Goal: Task Accomplishment & Management: Manage account settings

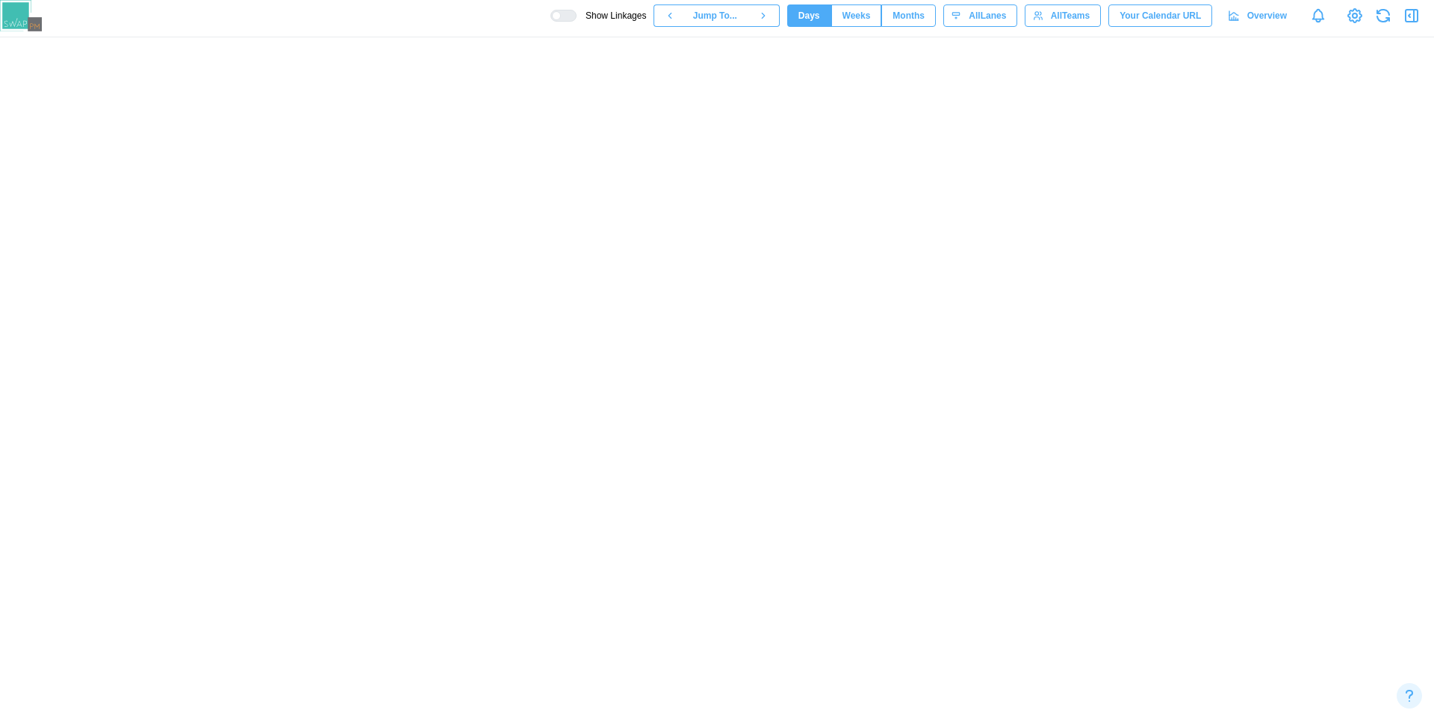
scroll to position [0, 61838]
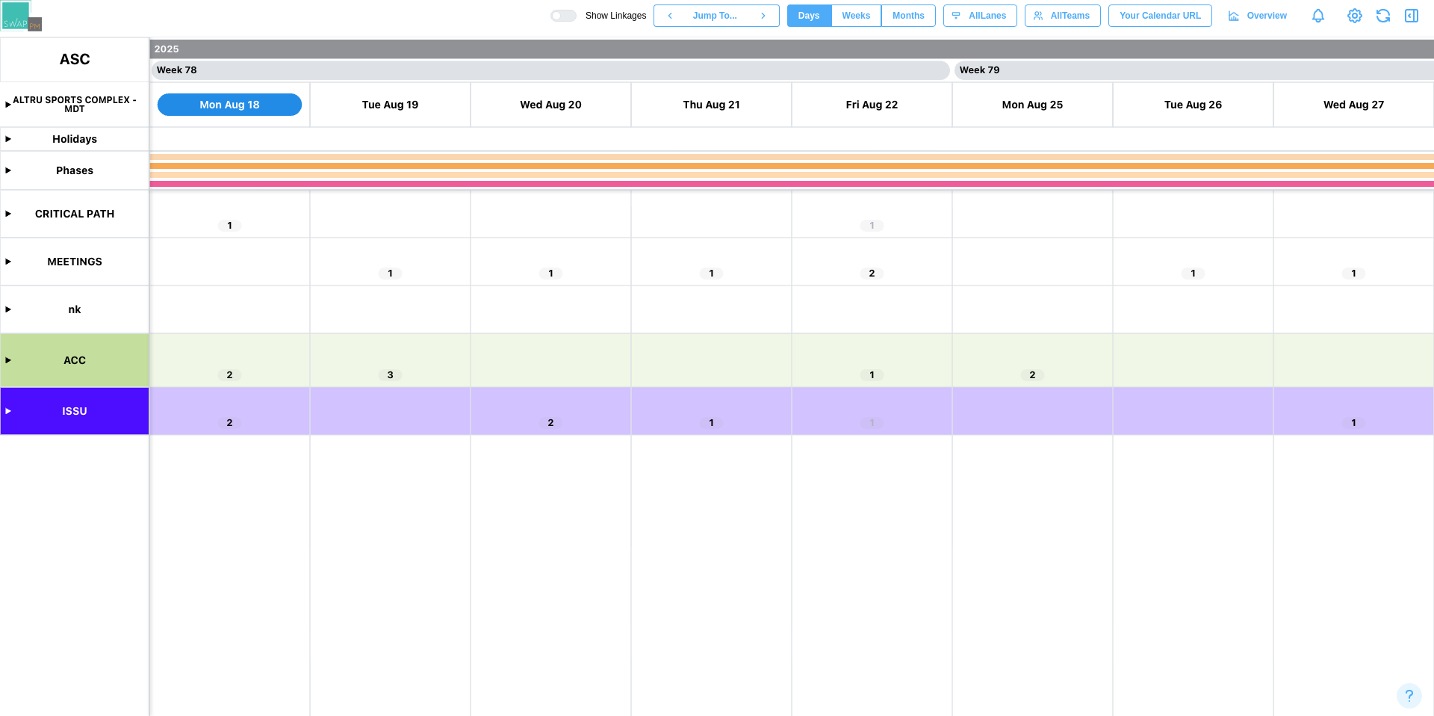
click at [10, 365] on canvas at bounding box center [717, 376] width 1434 height 678
click at [8, 364] on canvas at bounding box center [717, 376] width 1434 height 678
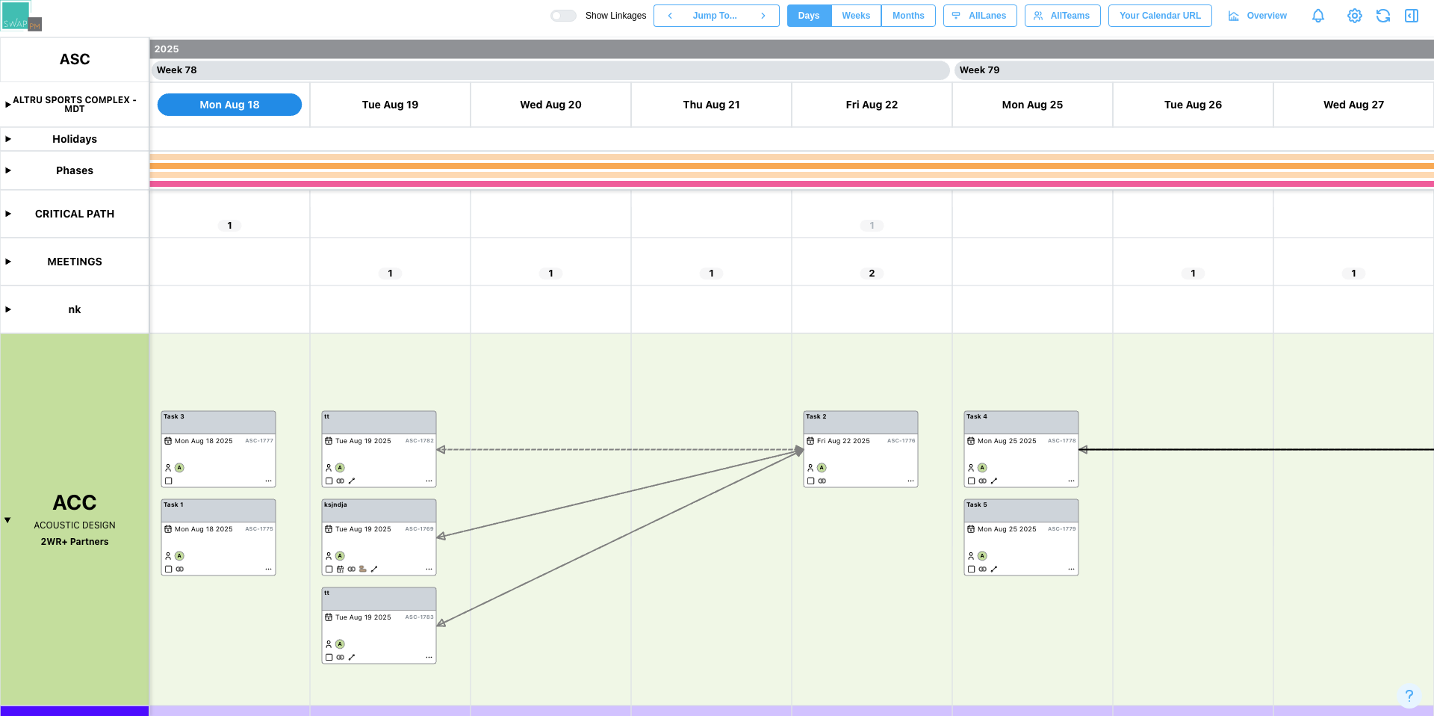
click at [414, 440] on canvas at bounding box center [717, 376] width 1434 height 678
click at [407, 430] on canvas at bounding box center [717, 376] width 1434 height 678
click at [388, 444] on canvas at bounding box center [717, 376] width 1434 height 678
click at [1009, 539] on canvas at bounding box center [717, 376] width 1434 height 678
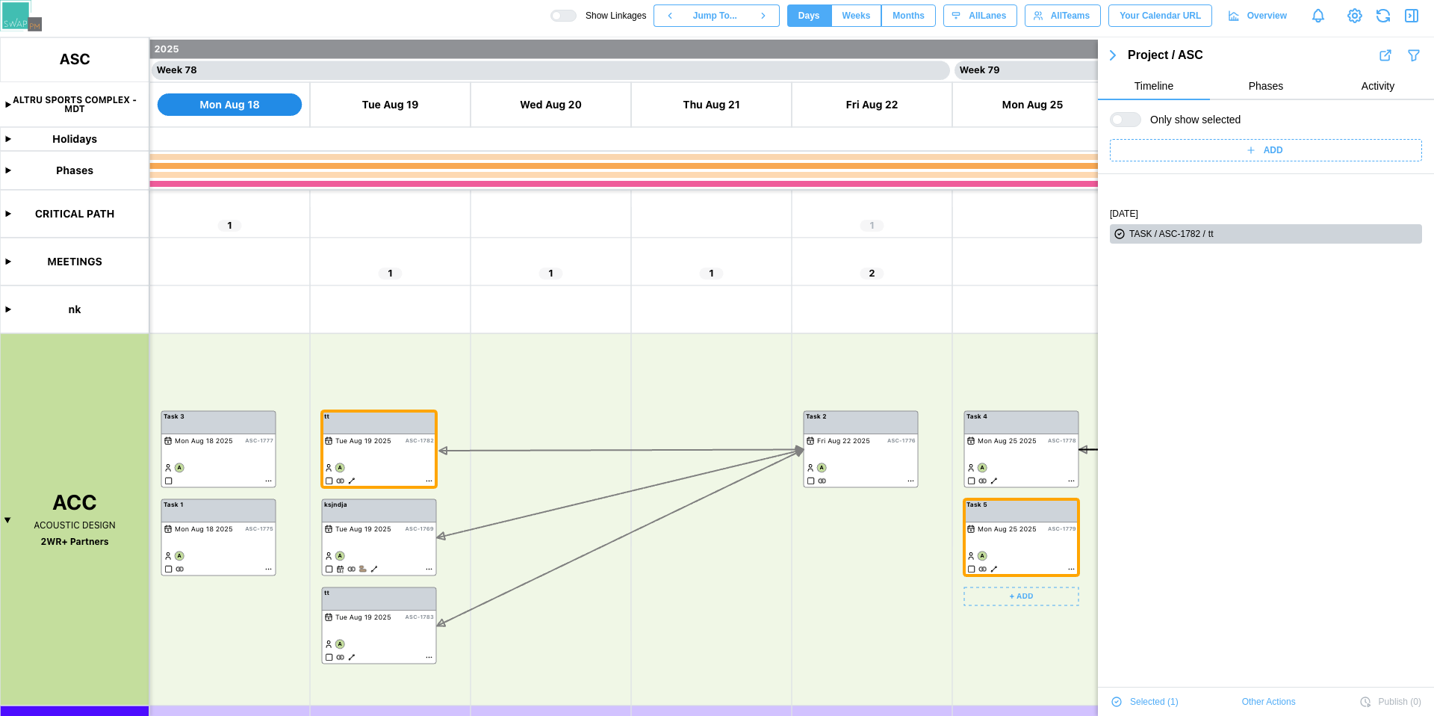
scroll to position [0, 0]
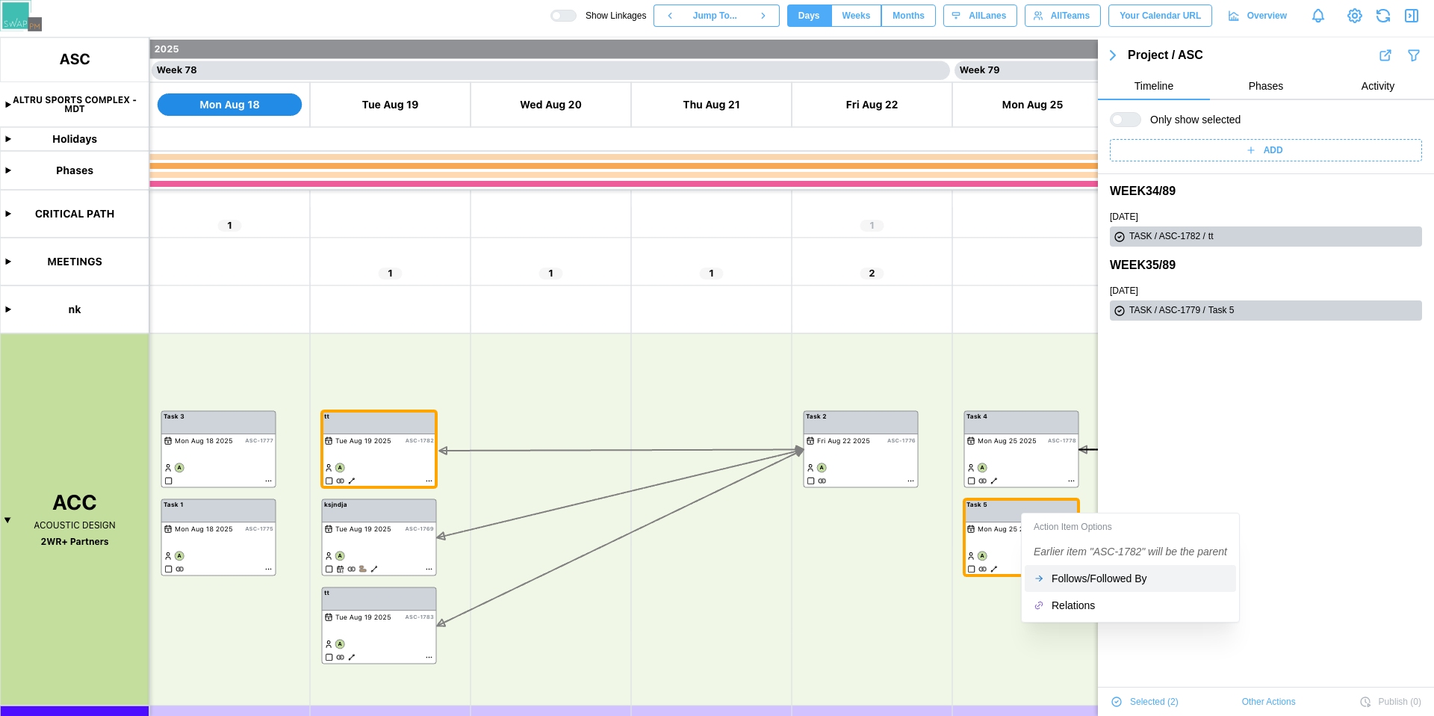
click at [1129, 585] on button "Follows/Followed By" at bounding box center [1130, 578] width 211 height 27
click at [1110, 581] on div "Follows/Followed By" at bounding box center [1140, 578] width 176 height 12
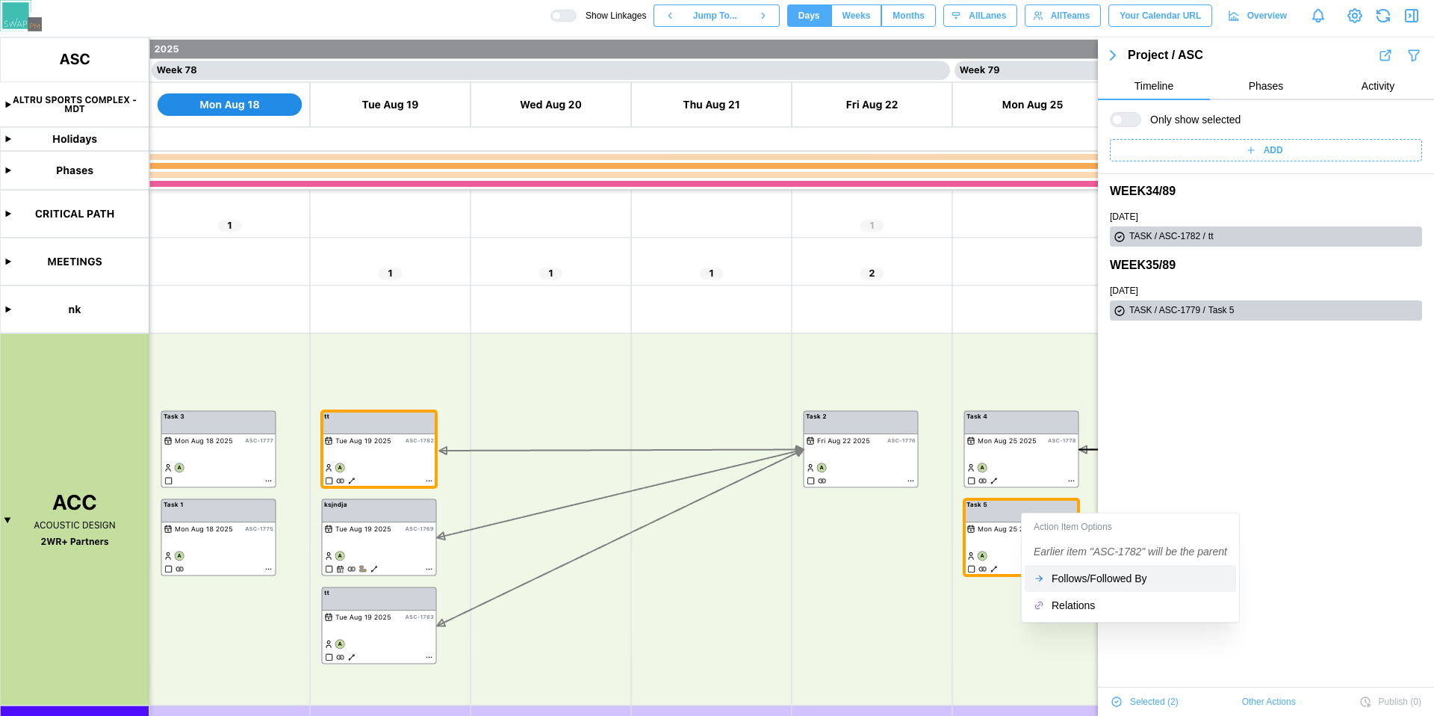
drag, startPoint x: 1073, startPoint y: 581, endPoint x: 1066, endPoint y: 587, distance: 9.0
click at [1074, 582] on div "Follows/Followed By" at bounding box center [1140, 578] width 176 height 12
click at [1071, 584] on button "Follows/Followed By" at bounding box center [1130, 578] width 211 height 27
click at [1071, 583] on div "Follows/Followed By" at bounding box center [1140, 578] width 176 height 12
click at [1071, 582] on div "Follows/Followed By" at bounding box center [1140, 578] width 176 height 12
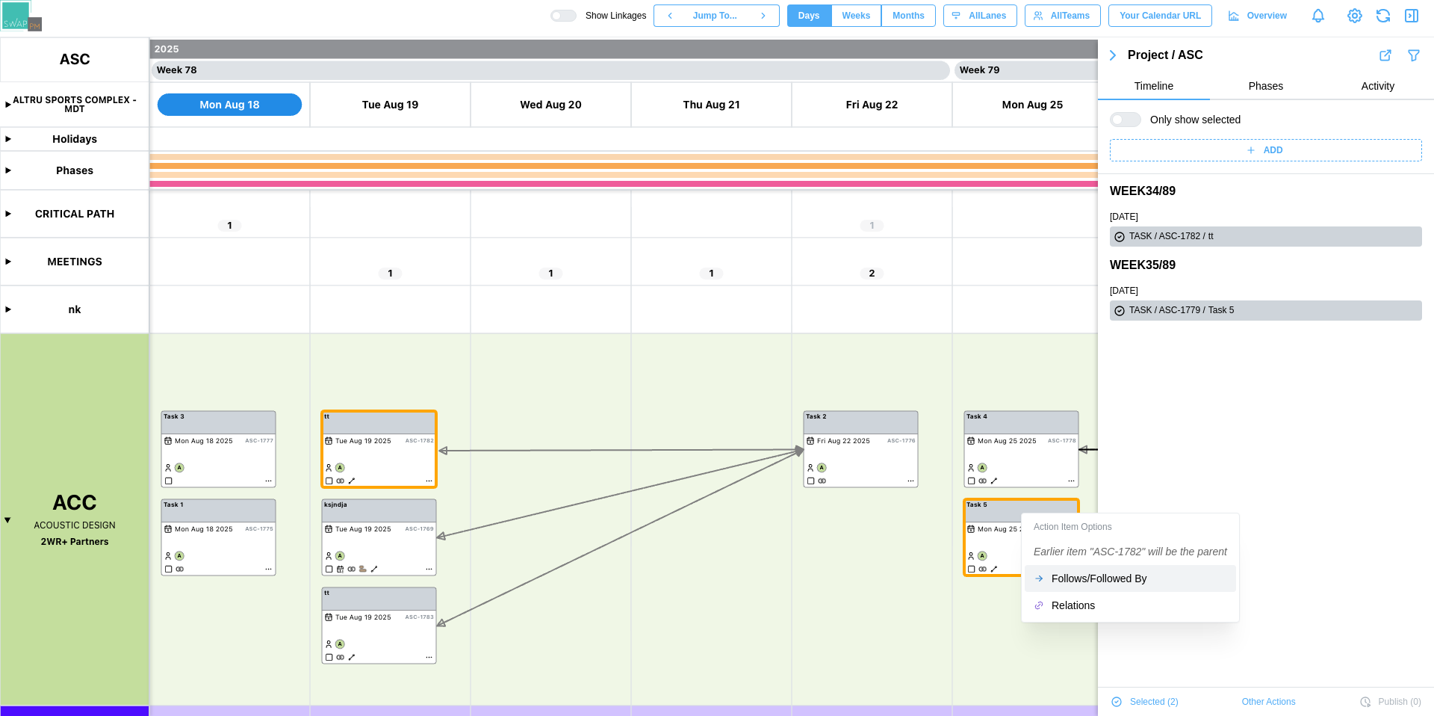
click at [1059, 604] on div "Relations" at bounding box center [1140, 605] width 176 height 12
click at [1074, 575] on div "Follows/Followed By" at bounding box center [1140, 578] width 176 height 12
click at [1076, 574] on div "Follows/Followed By" at bounding box center [1140, 578] width 176 height 12
click at [1072, 612] on button "Relations" at bounding box center [1130, 605] width 211 height 27
click at [1079, 589] on div "Action Item Options Earlier item "ASC-1782" will be the parent Follows/Followed…" at bounding box center [1130, 567] width 211 height 102
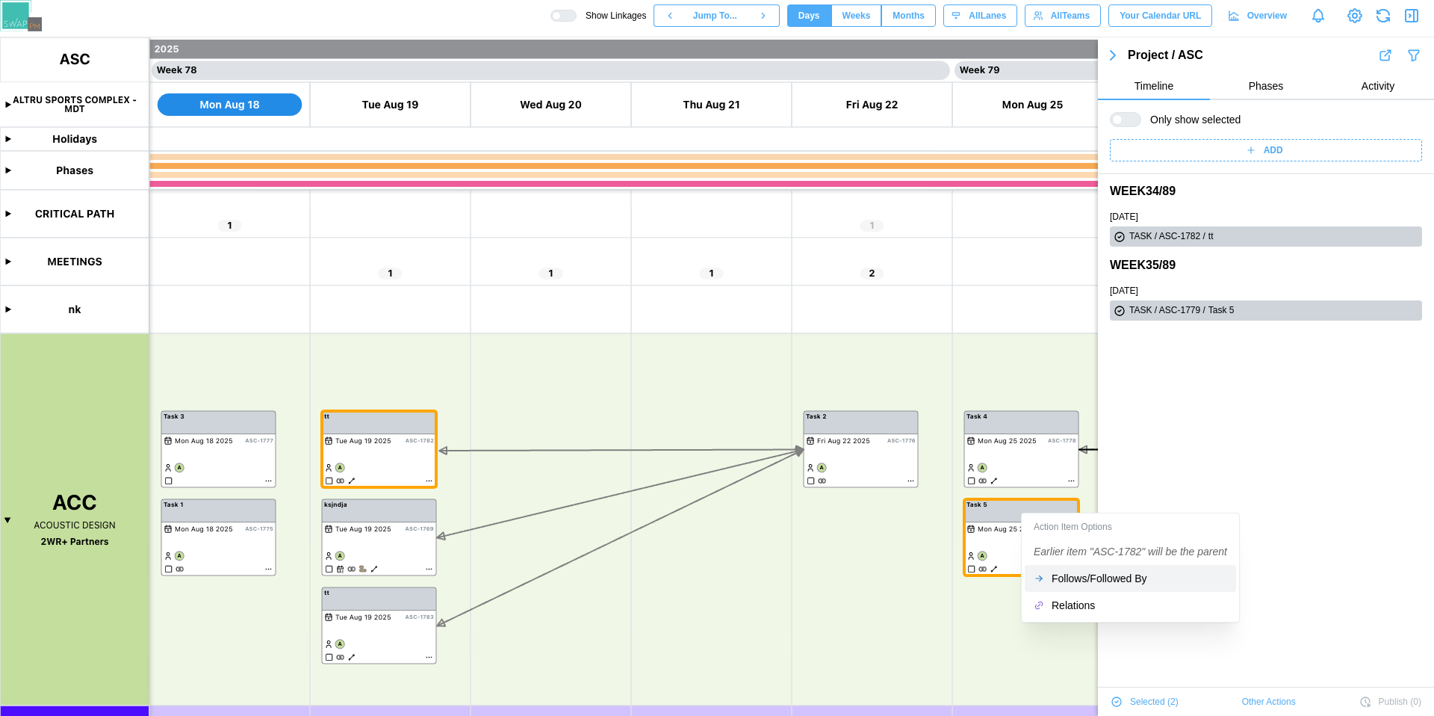
click at [1079, 583] on div "Follows/Followed By" at bounding box center [1140, 578] width 176 height 12
click at [1078, 584] on button "Follows/Followed By" at bounding box center [1130, 578] width 211 height 27
click at [1078, 581] on div "Follows/Followed By" at bounding box center [1140, 578] width 176 height 12
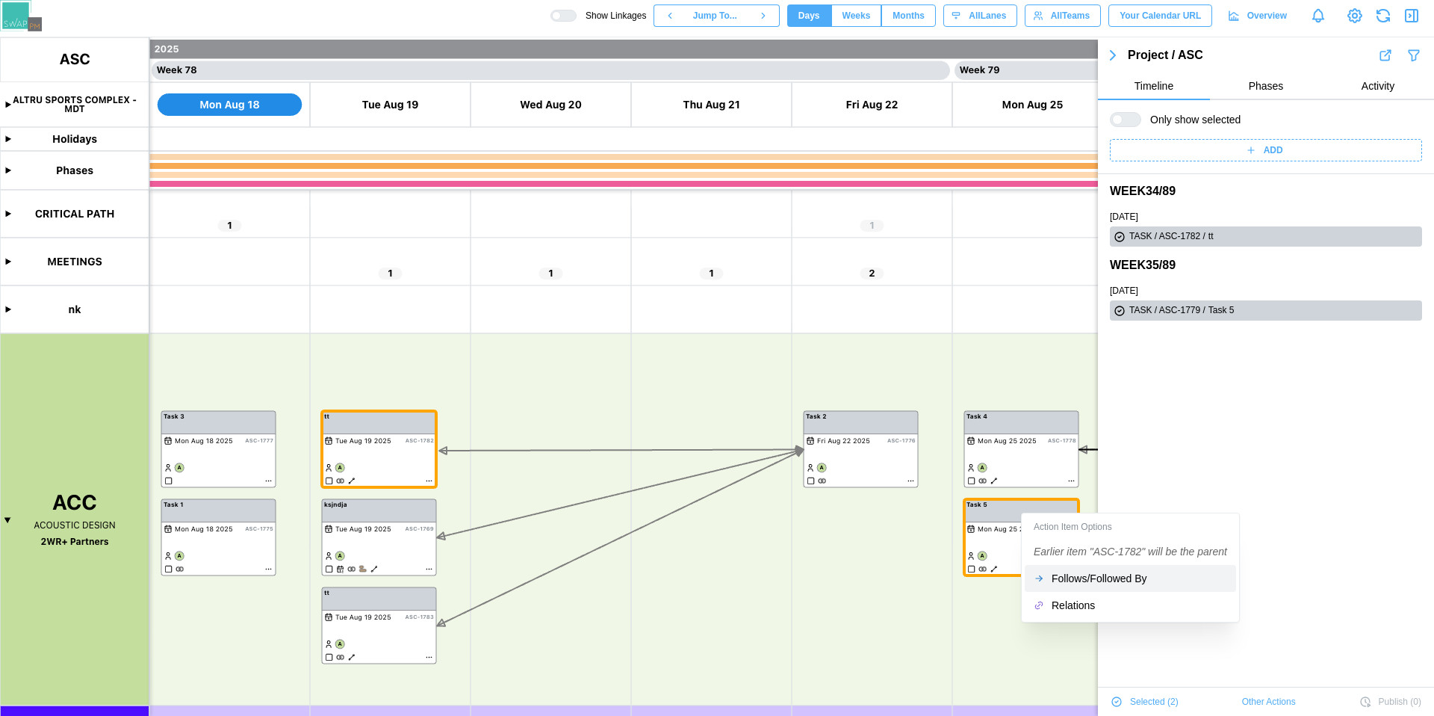
click at [1077, 583] on div "Follows/Followed By" at bounding box center [1140, 578] width 176 height 12
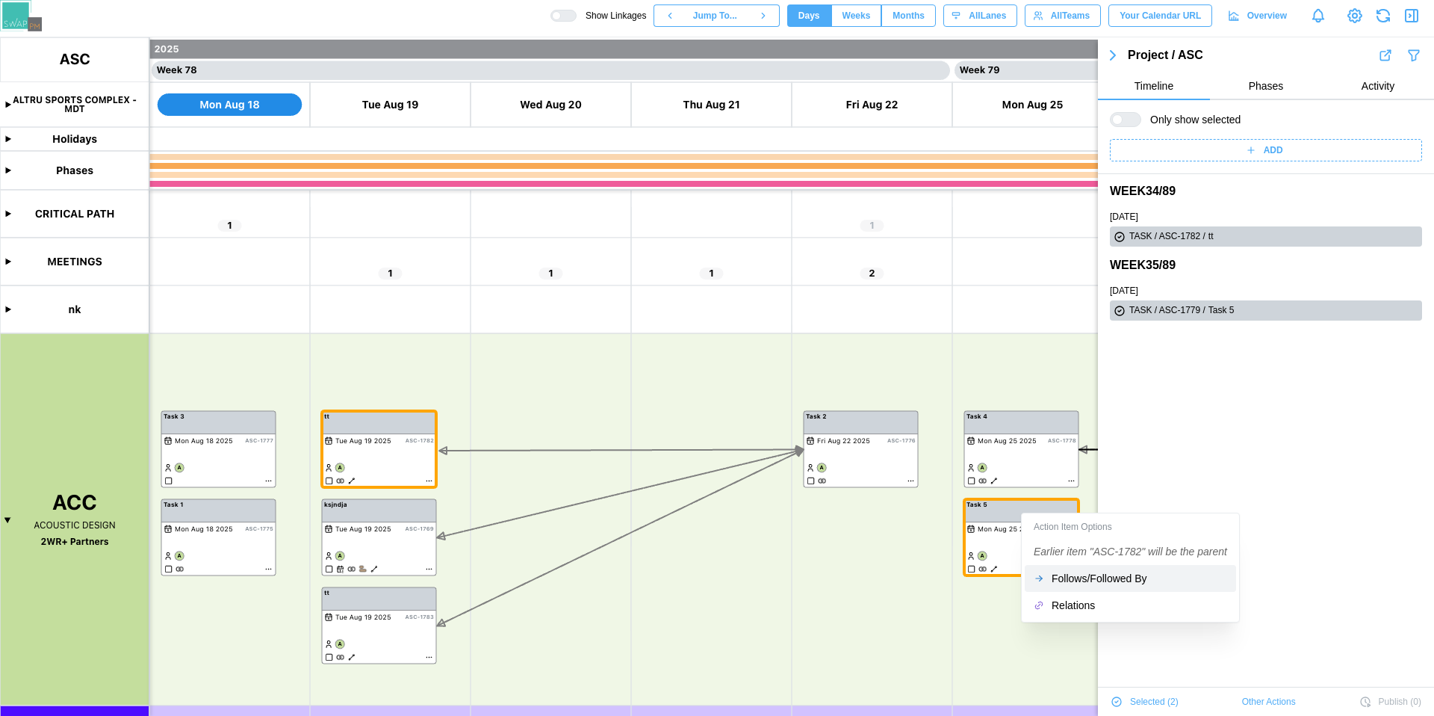
click at [861, 539] on canvas at bounding box center [717, 376] width 1434 height 678
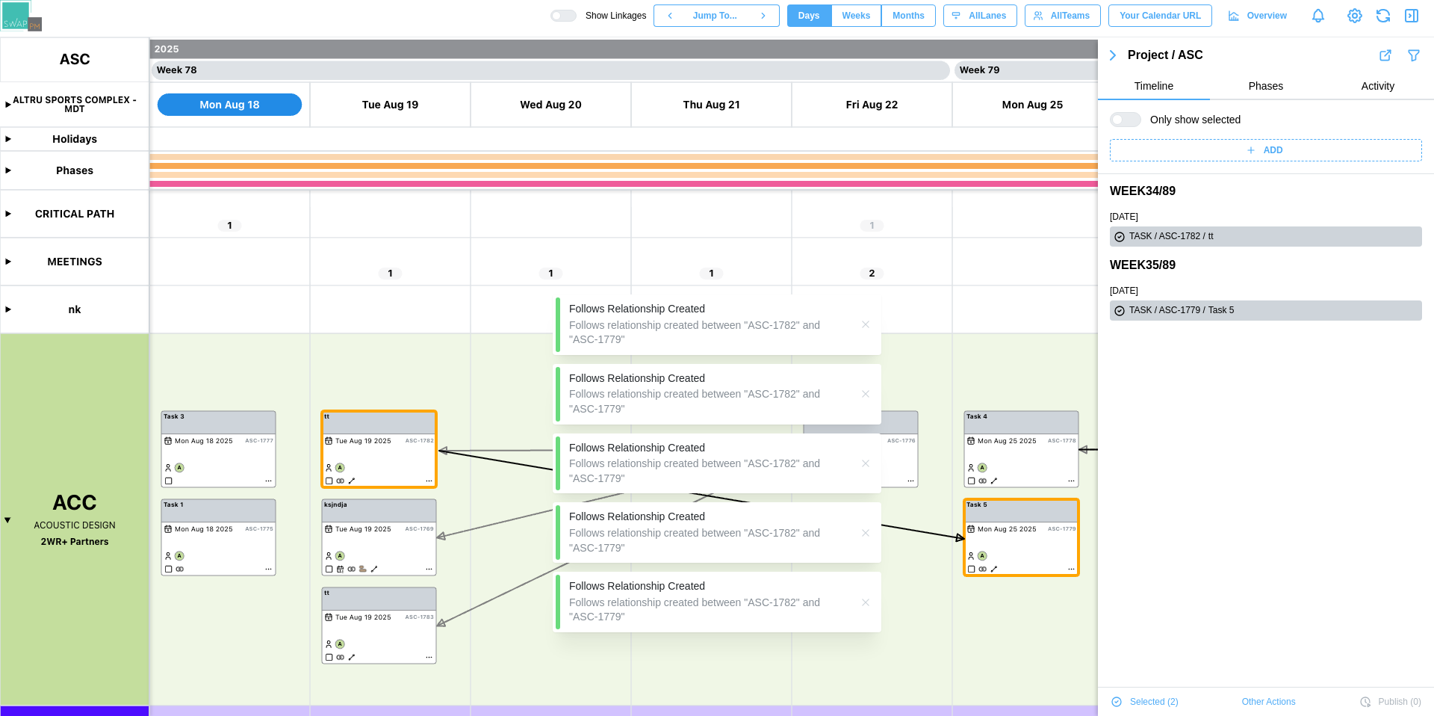
click at [740, 400] on div "Follows Relationship Created Follows relationship created between "ASC-1782" an…" at bounding box center [717, 486] width 329 height 433
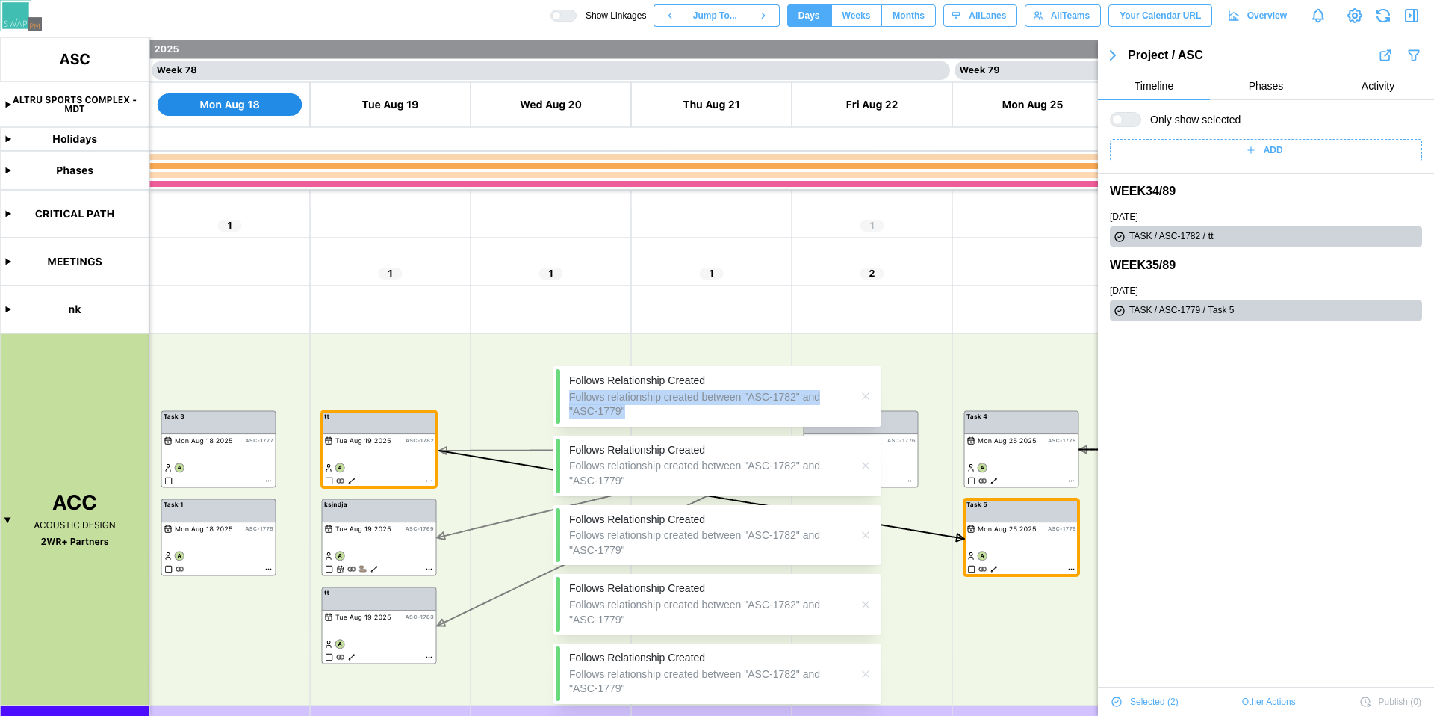
drag, startPoint x: 740, startPoint y: 435, endPoint x: 754, endPoint y: 323, distance: 113.0
click at [753, 370] on div "Follows Relationship Created Follows relationship created between "ASC-1782" an…" at bounding box center [717, 535] width 329 height 338
click at [855, 394] on div "Follows Relationship Created Follows relationship created between "ASC-1782" an…" at bounding box center [717, 396] width 329 height 61
click at [858, 395] on button "button" at bounding box center [866, 396] width 16 height 16
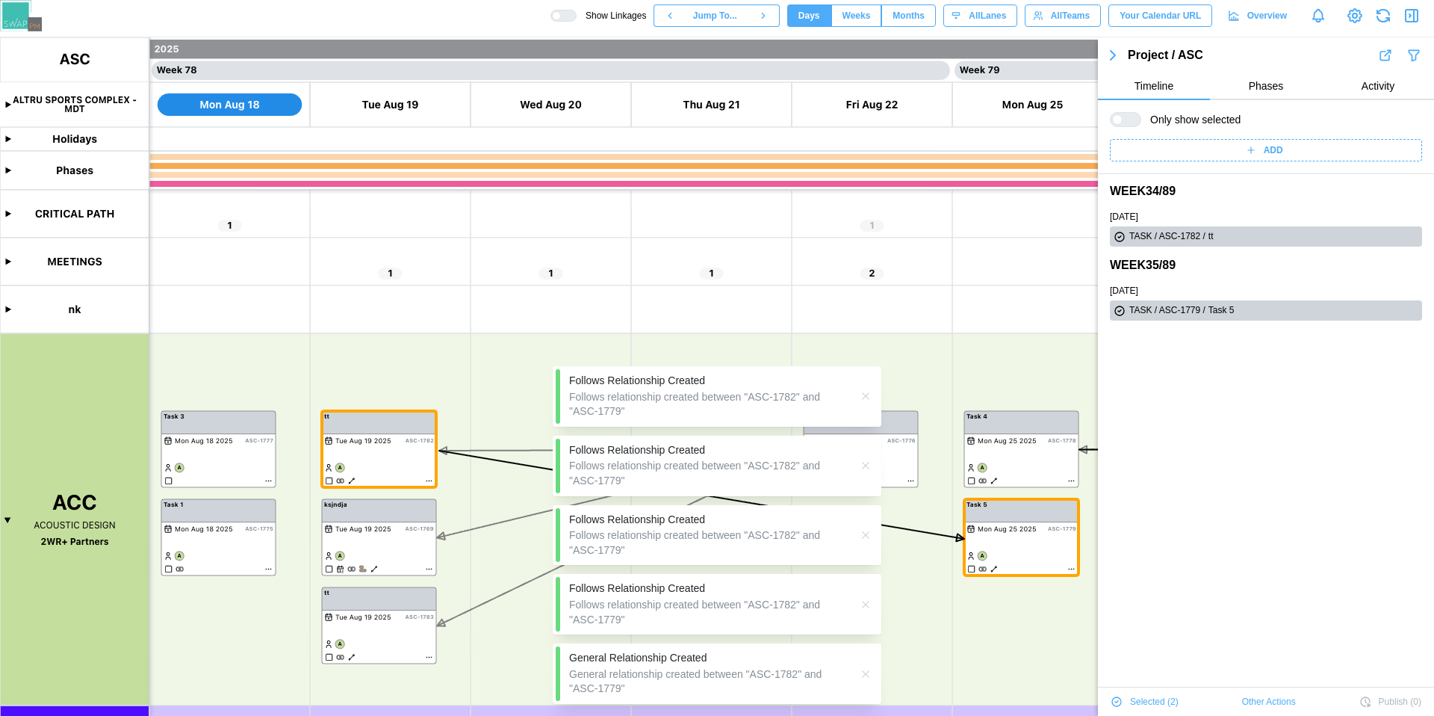
click at [858, 394] on button "button" at bounding box center [866, 396] width 16 height 16
click at [859, 394] on button "button" at bounding box center [866, 396] width 16 height 16
click at [860, 394] on icon "button" at bounding box center [866, 396] width 12 height 12
click at [859, 436] on div "General Relationship Created General relationship created between "ASC-1782" an…" at bounding box center [717, 466] width 329 height 61
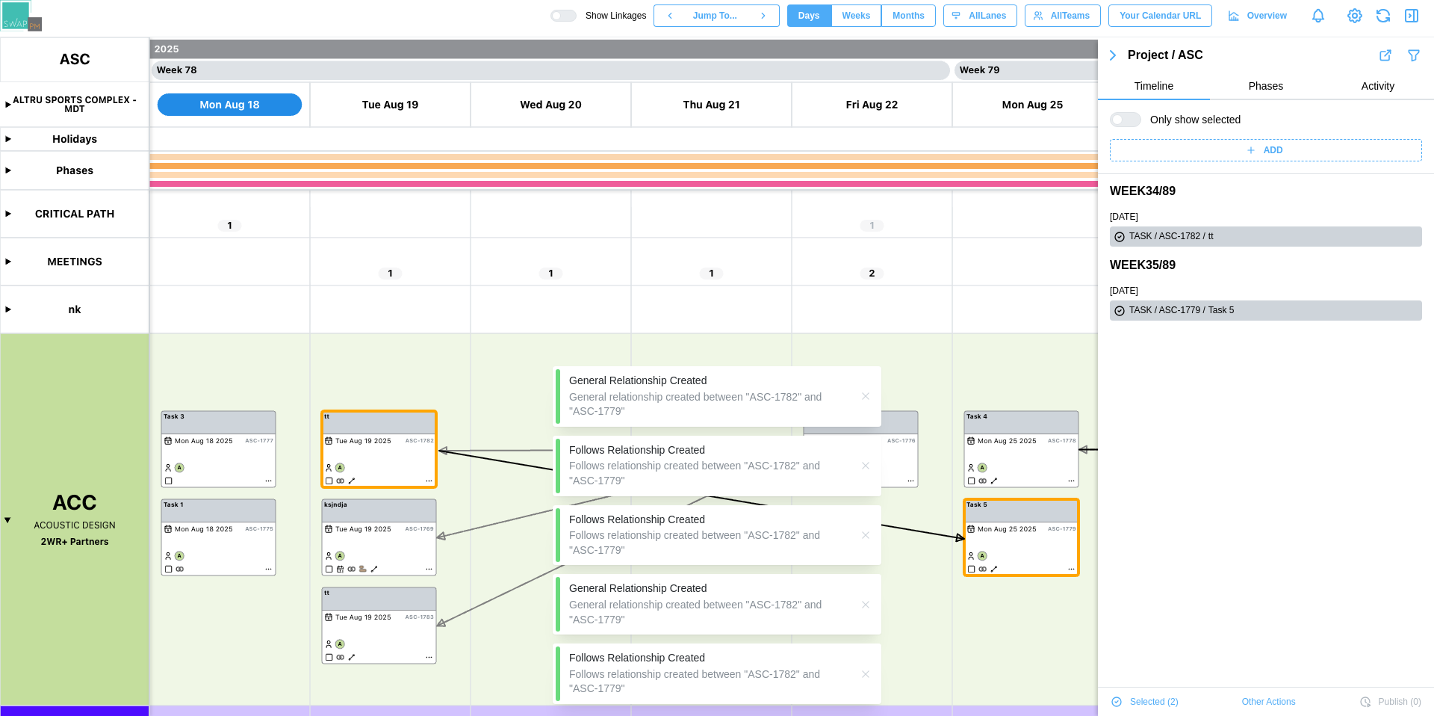
click at [860, 394] on icon "button" at bounding box center [866, 396] width 12 height 12
click at [859, 394] on div "Follows Relationship Created Follows relationship created between "ASC-1782" an…" at bounding box center [717, 396] width 329 height 61
click at [860, 394] on icon "button" at bounding box center [866, 396] width 12 height 12
click at [862, 436] on div "General Relationship Created General relationship created between "ASC-1782" an…" at bounding box center [717, 466] width 329 height 61
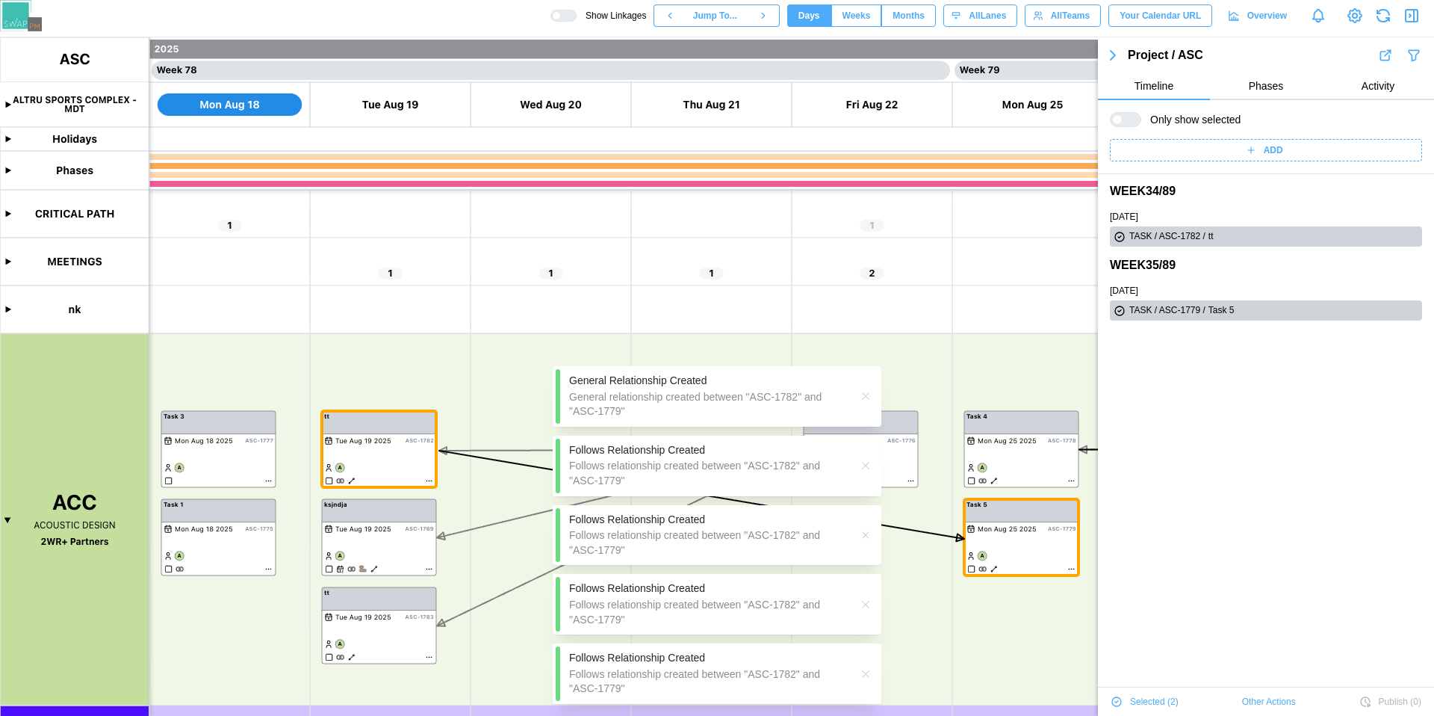
click at [862, 394] on icon "button" at bounding box center [866, 396] width 12 height 12
click at [862, 394] on div "Follows Relationship Created Follows relationship created between "ASC-1782" an…" at bounding box center [717, 396] width 329 height 61
click at [862, 393] on icon "button" at bounding box center [866, 396] width 12 height 12
click at [862, 459] on icon "button" at bounding box center [866, 465] width 12 height 12
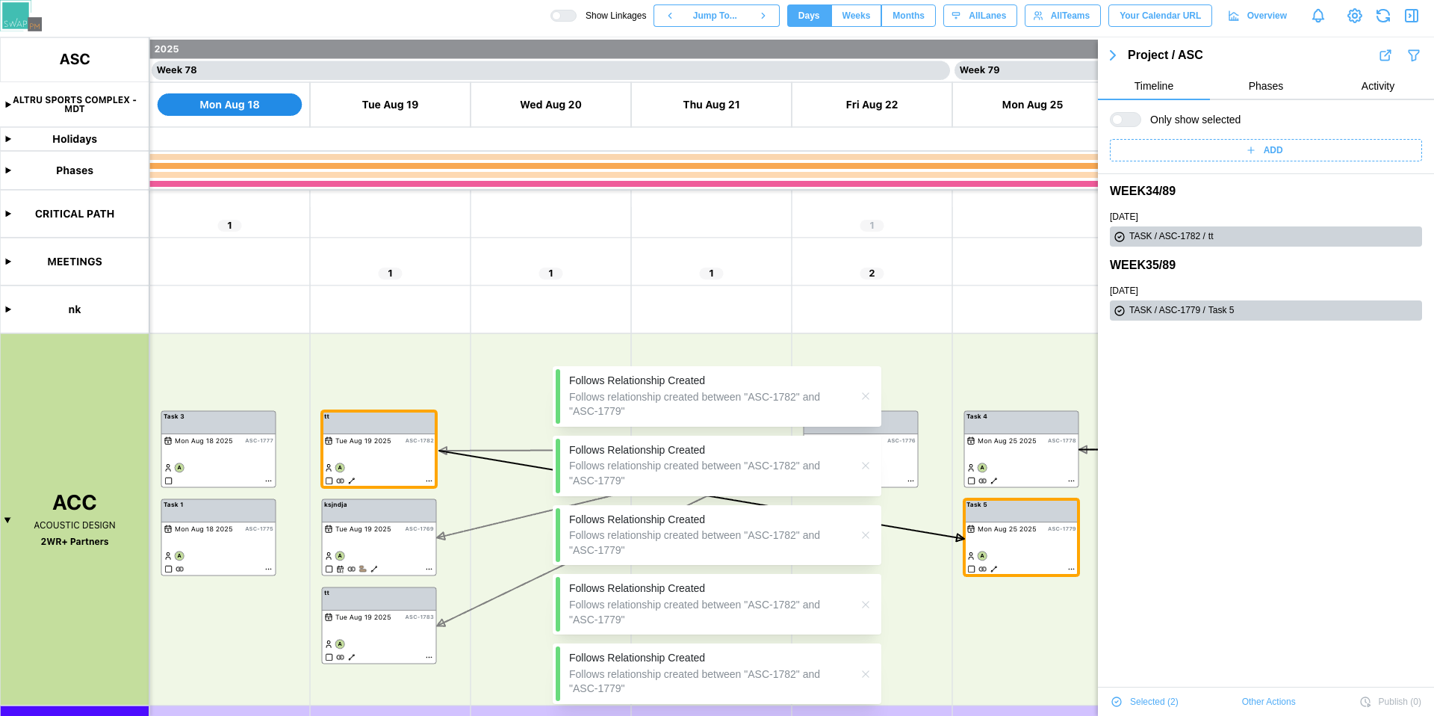
click at [862, 393] on icon "button" at bounding box center [866, 396] width 12 height 12
click at [862, 393] on div "Follows Relationship Created Follows relationship created between "ASC-1782" an…" at bounding box center [717, 396] width 329 height 61
click at [862, 393] on icon "button" at bounding box center [866, 396] width 12 height 12
click at [862, 393] on div "Follows Relationship Created Follows relationship created between "ASC-1782" an…" at bounding box center [717, 396] width 329 height 61
click at [862, 393] on icon "button" at bounding box center [866, 396] width 12 height 12
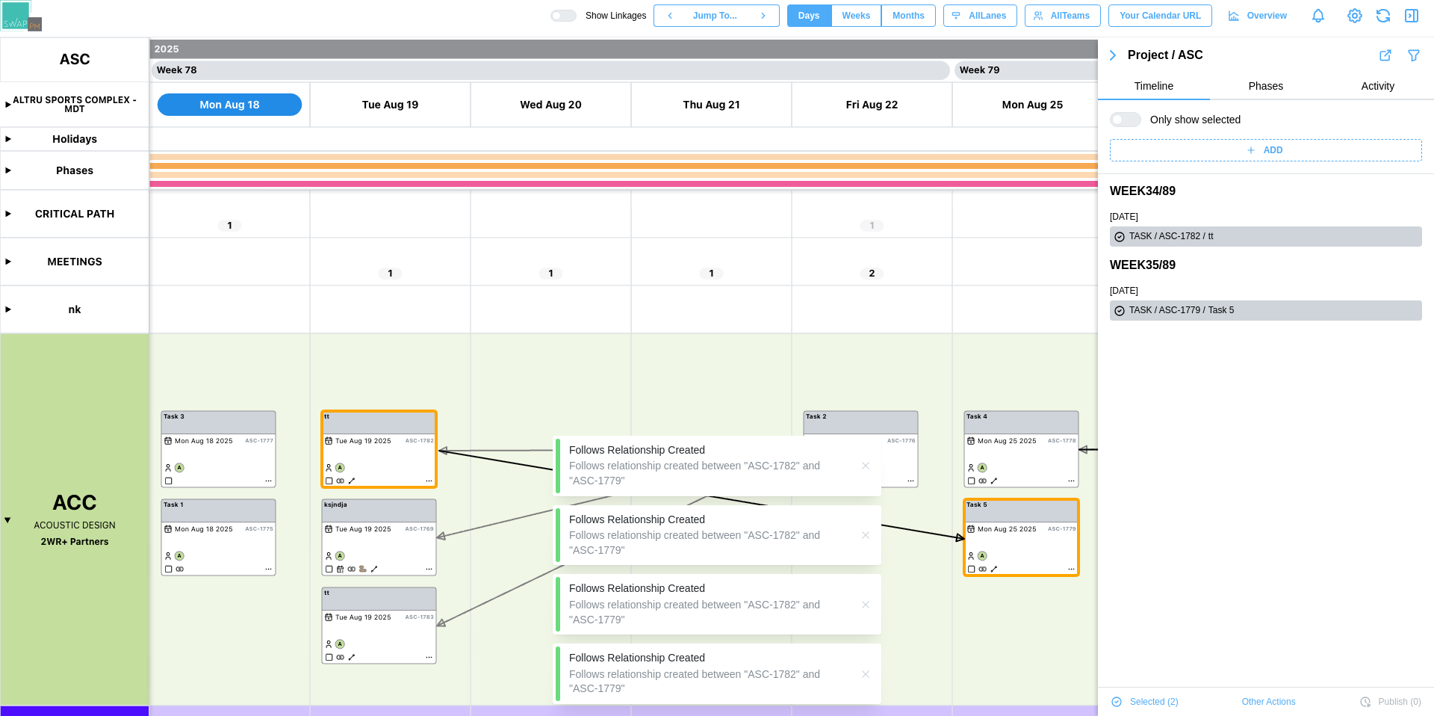
click at [862, 412] on div "Follows Relationship Created Follows relationship created between "ASC-1782" an…" at bounding box center [717, 558] width 329 height 292
click at [870, 469] on icon "button" at bounding box center [866, 465] width 12 height 12
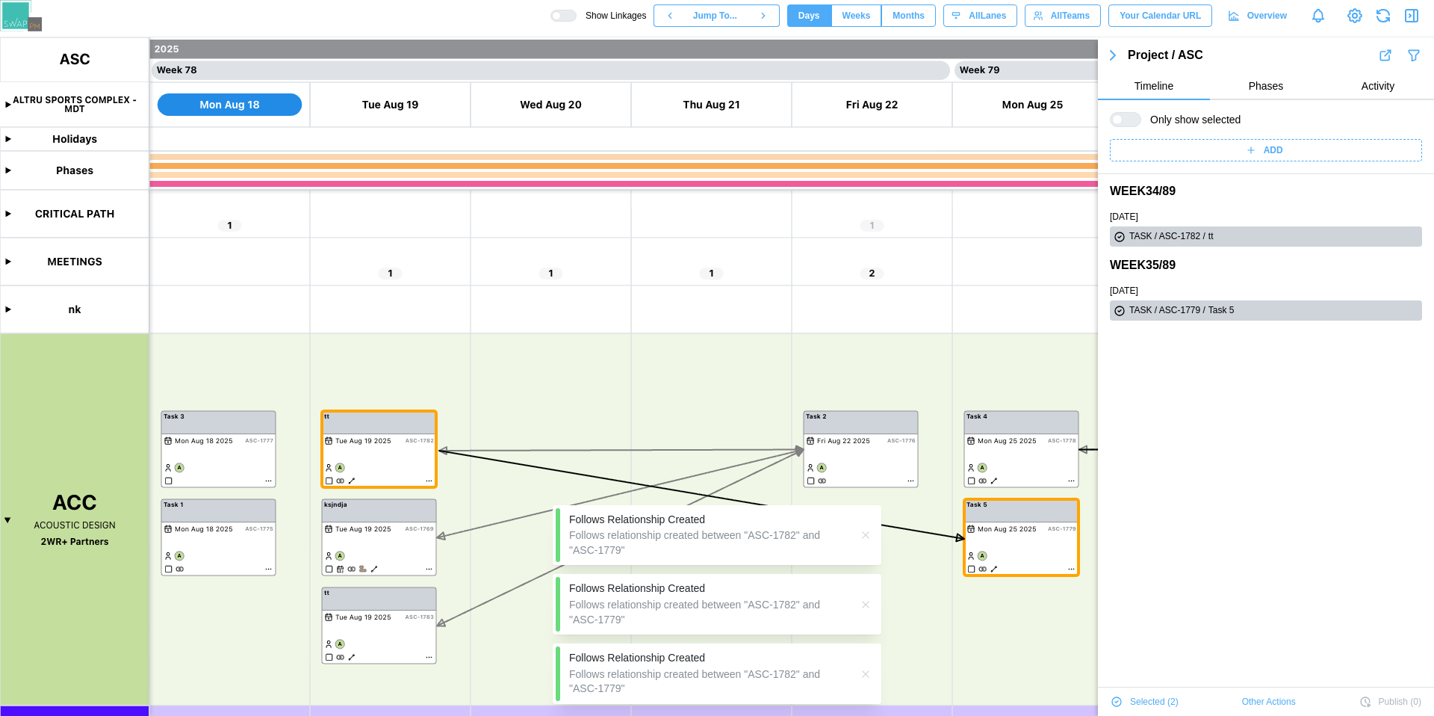
click at [870, 481] on div "Follows Relationship Created Follows relationship created between "ASC-1782" an…" at bounding box center [717, 592] width 329 height 223
drag, startPoint x: 870, startPoint y: 469, endPoint x: 867, endPoint y: 531, distance: 62.1
click at [870, 468] on canvas at bounding box center [717, 376] width 1434 height 678
click at [867, 531] on icon "button" at bounding box center [866, 535] width 12 height 12
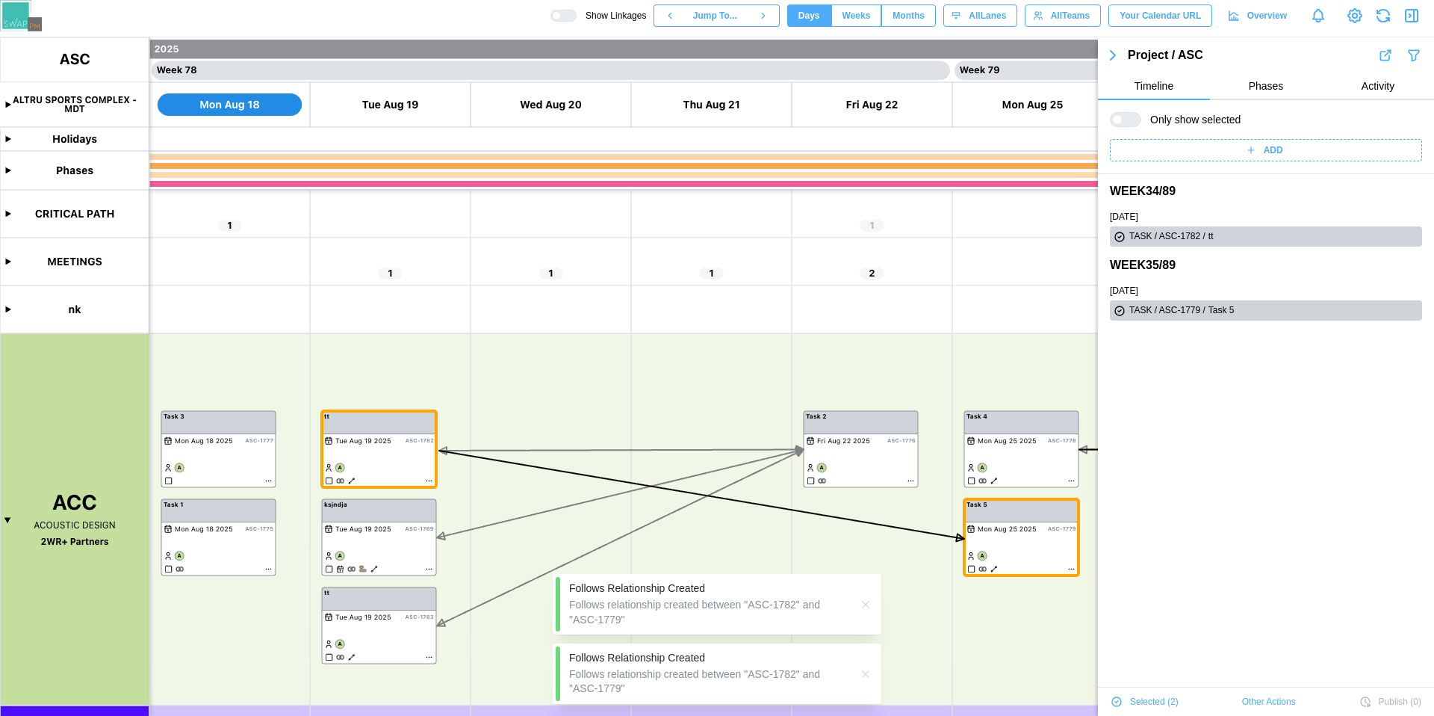
click at [863, 563] on body "Show Linkages Jump To... Days Weeks Months days All Lanes All Teams Your Calend…" at bounding box center [717, 358] width 1434 height 716
click at [863, 605] on icon "button" at bounding box center [866, 604] width 12 height 12
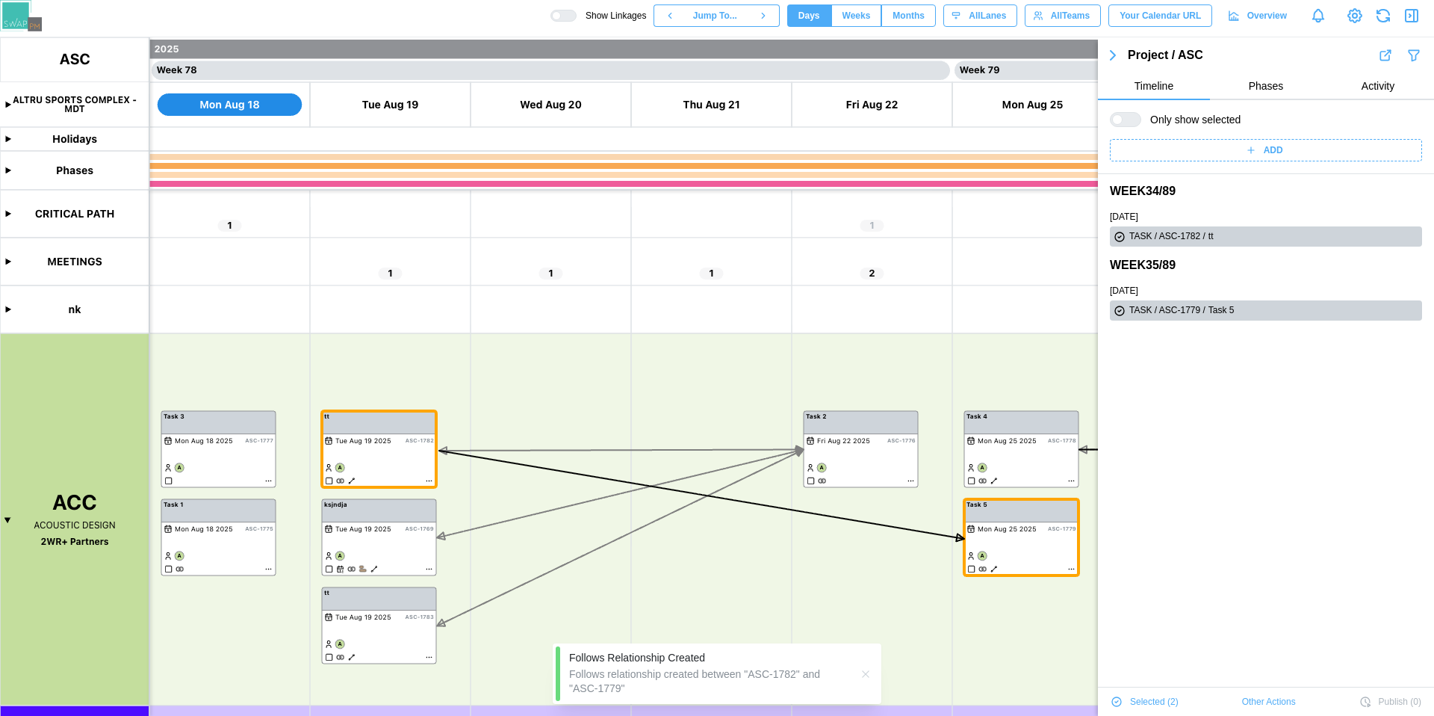
click at [864, 634] on button "button" at bounding box center [866, 642] width 16 height 16
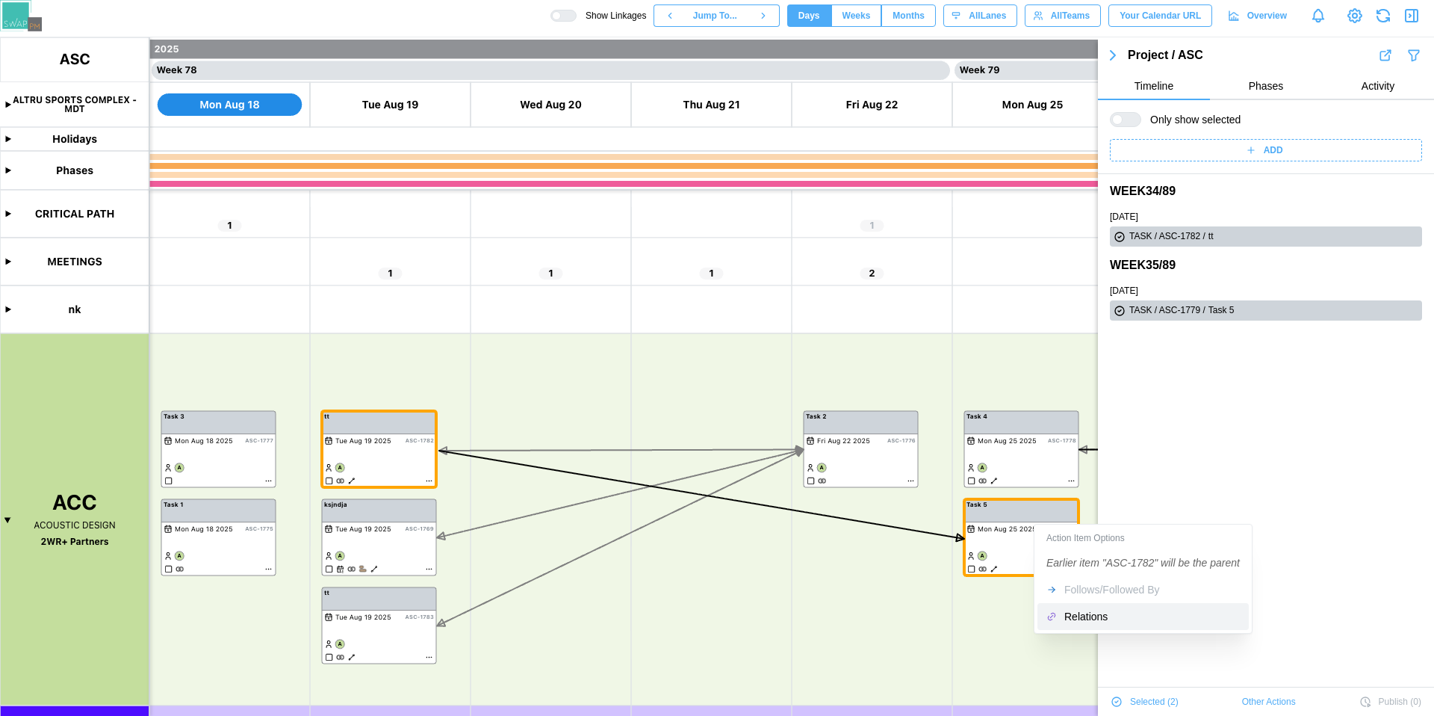
click at [1071, 616] on div "Relations" at bounding box center [1153, 616] width 176 height 12
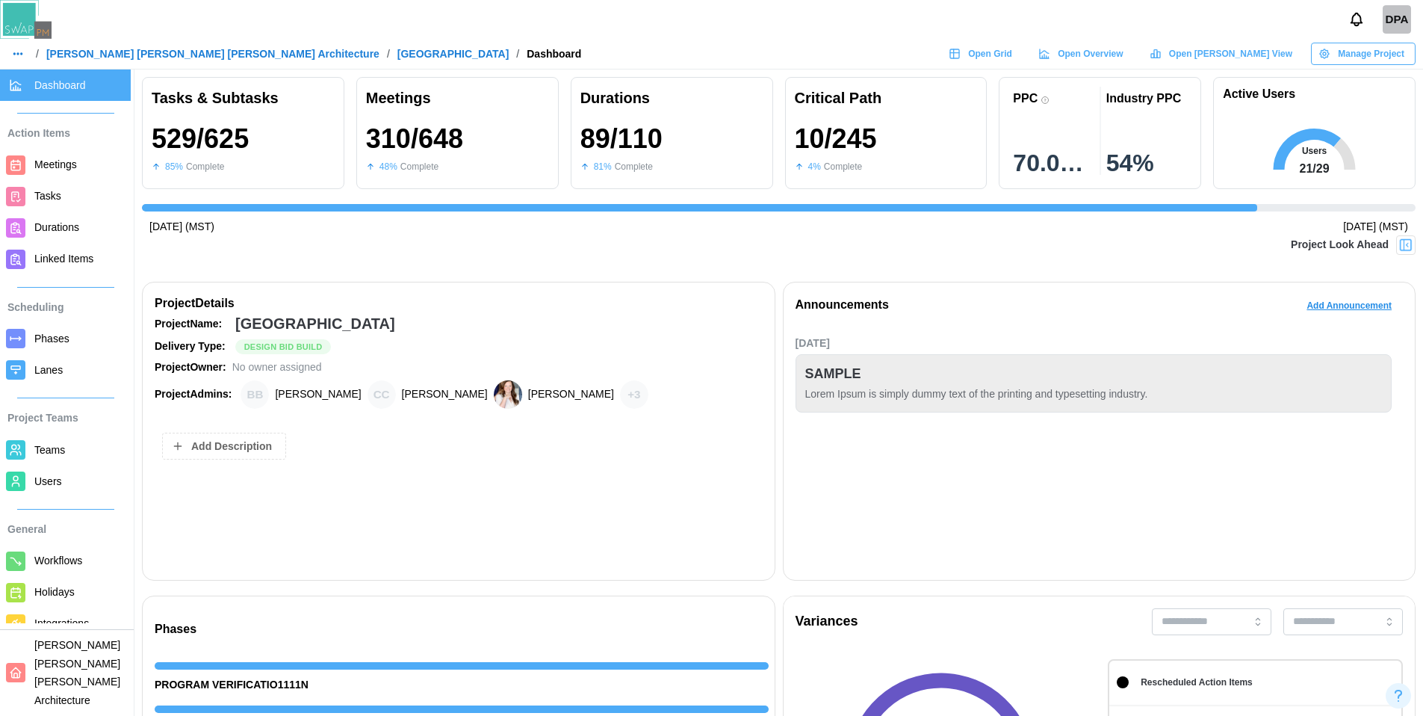
scroll to position [0, 13868]
